Goal: Communication & Community: Answer question/provide support

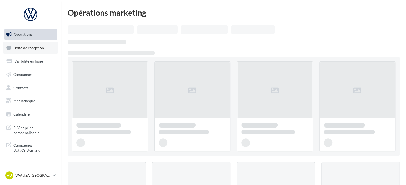
click at [37, 48] on span "Boîte de réception" at bounding box center [29, 47] width 30 height 5
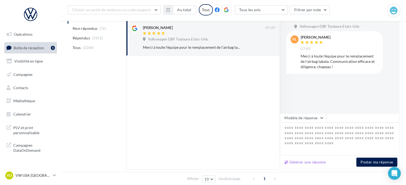
scroll to position [80, 0]
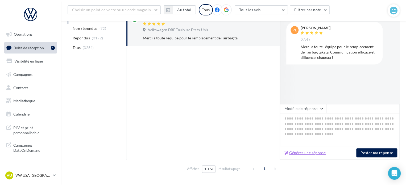
click at [309, 152] on button "Générer une réponse" at bounding box center [304, 152] width 45 height 6
type textarea "**********"
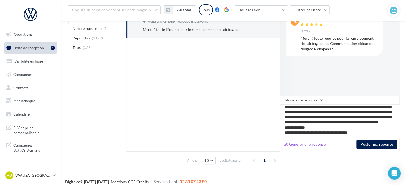
scroll to position [93, 0]
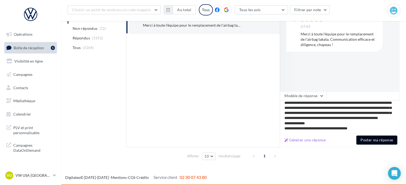
click at [366, 139] on button "Poster ma réponse" at bounding box center [376, 139] width 41 height 9
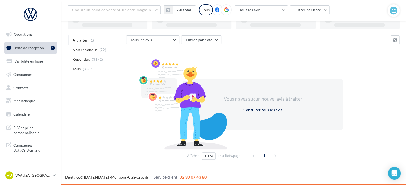
scroll to position [41, 0]
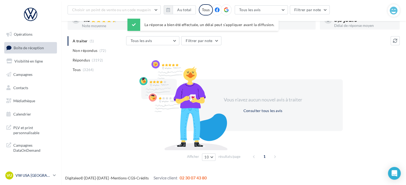
click at [27, 175] on p "VW USA [GEOGRAPHIC_DATA]" at bounding box center [32, 175] width 35 height 5
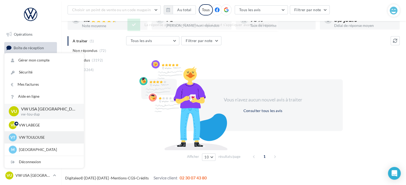
click at [31, 135] on p "VW TOULOUSE" at bounding box center [48, 137] width 59 height 5
